Goal: Information Seeking & Learning: Learn about a topic

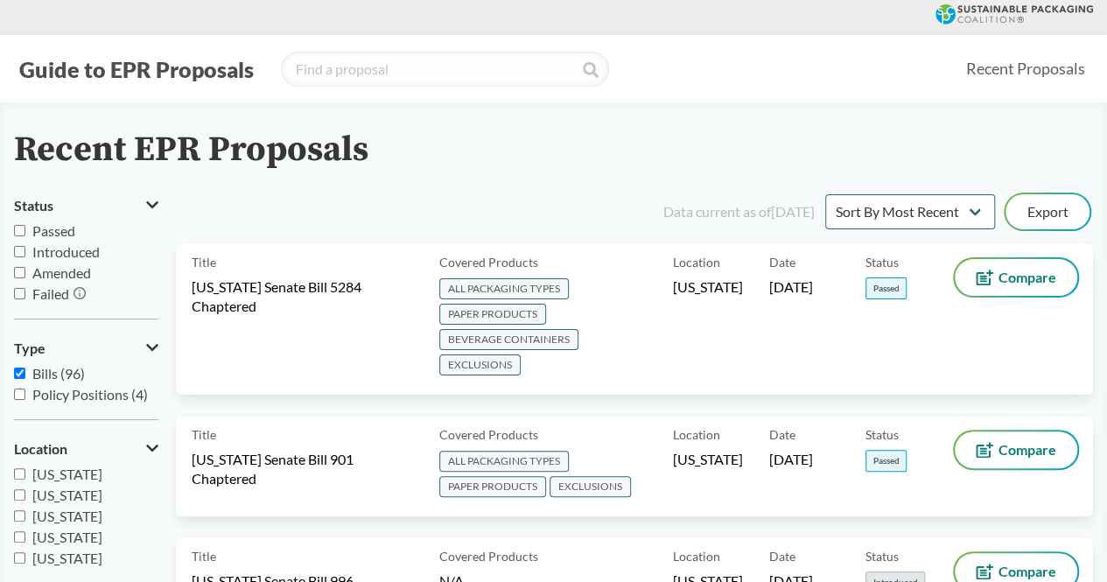
click at [46, 236] on span "Passed" at bounding box center [53, 230] width 43 height 17
click at [25, 236] on input "Passed" at bounding box center [19, 230] width 11 height 11
checkbox input "true"
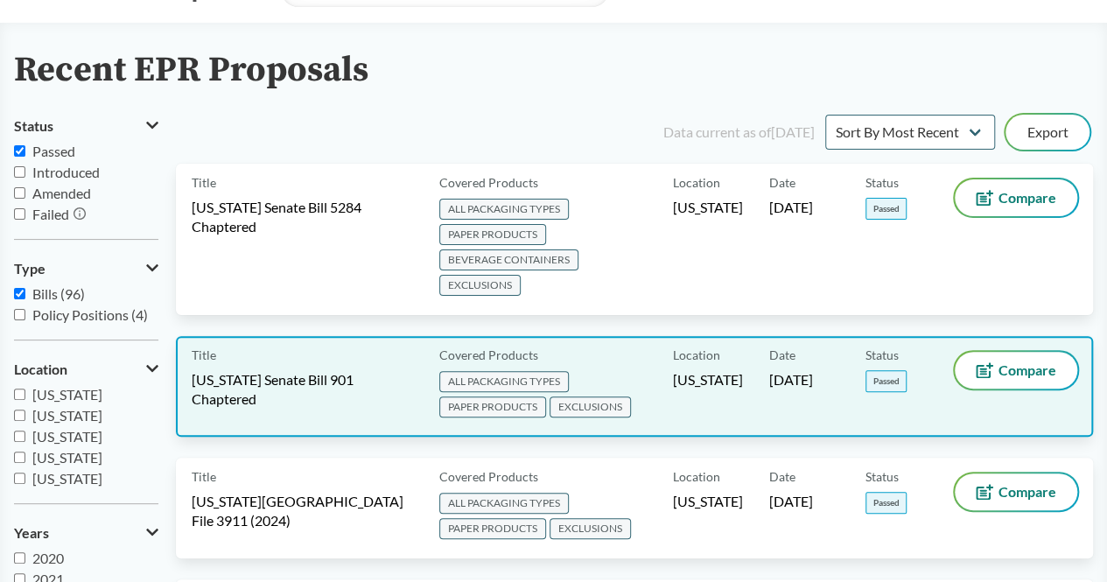
scroll to position [79, 0]
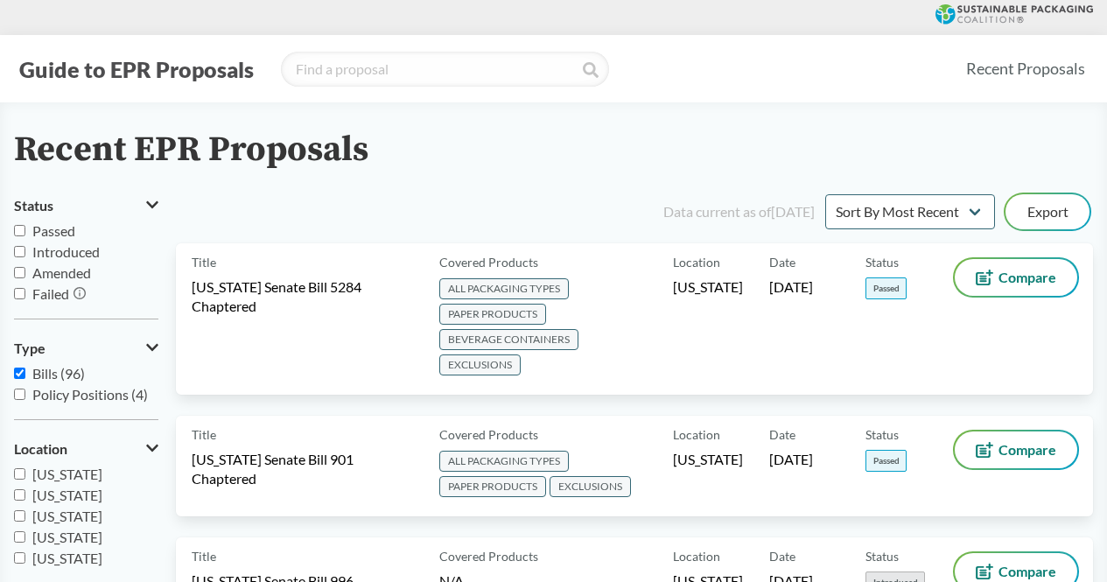
scroll to position [78, 0]
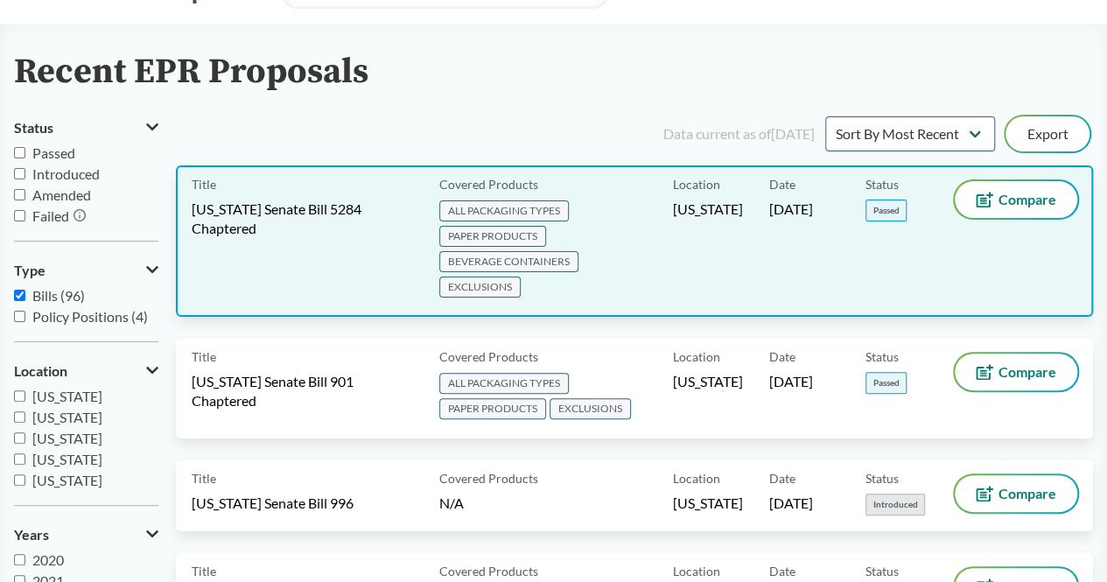
click at [884, 206] on span "Passed" at bounding box center [885, 210] width 41 height 22
